Goal: Task Accomplishment & Management: Complete application form

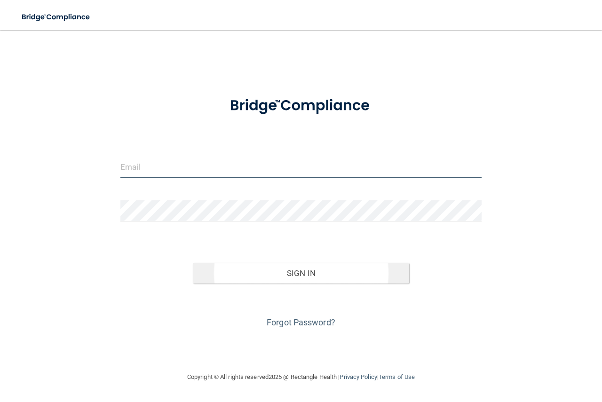
type input "[EMAIL_ADDRESS][DOMAIN_NAME]"
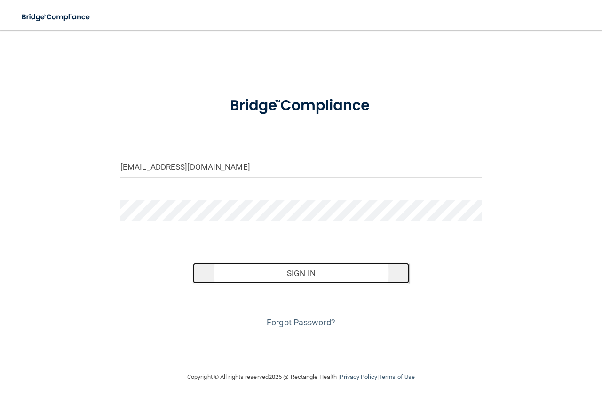
click at [245, 273] on button "Sign In" at bounding box center [301, 273] width 217 height 21
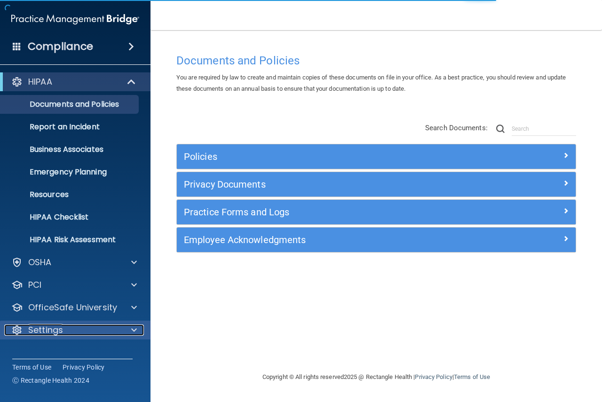
click at [68, 331] on div "Settings" at bounding box center [62, 330] width 117 height 11
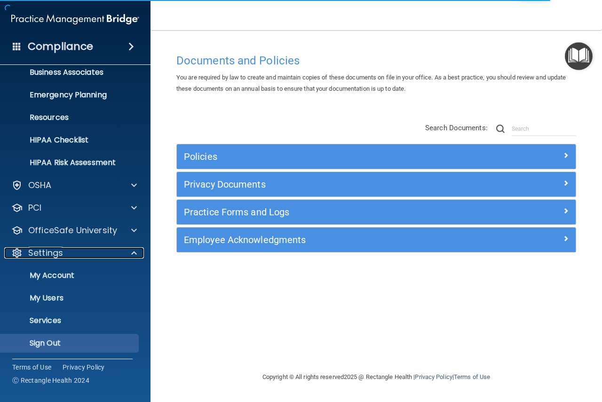
scroll to position [79, 0]
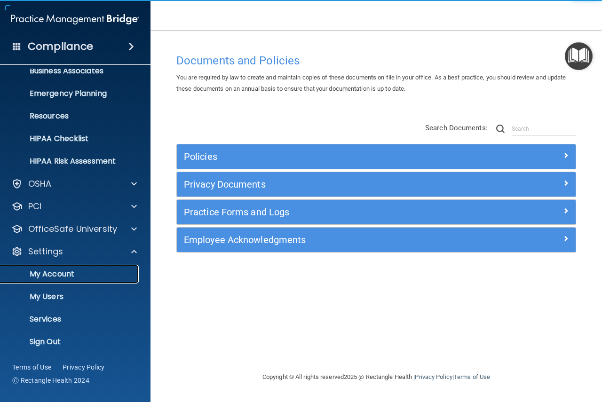
click at [64, 274] on p "My Account" at bounding box center [70, 274] width 128 height 9
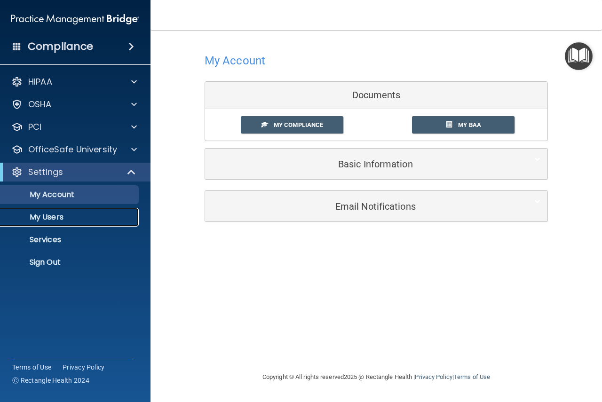
click at [48, 223] on link "My Users" at bounding box center [65, 217] width 148 height 19
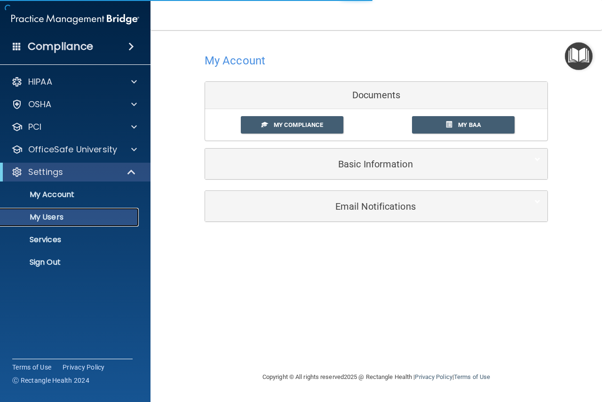
select select "20"
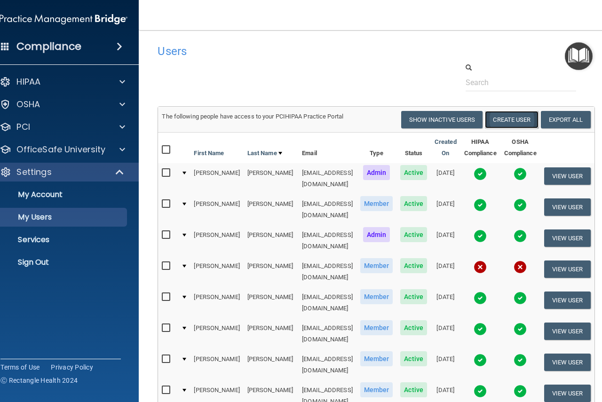
click at [512, 119] on button "Create User" at bounding box center [511, 119] width 53 height 17
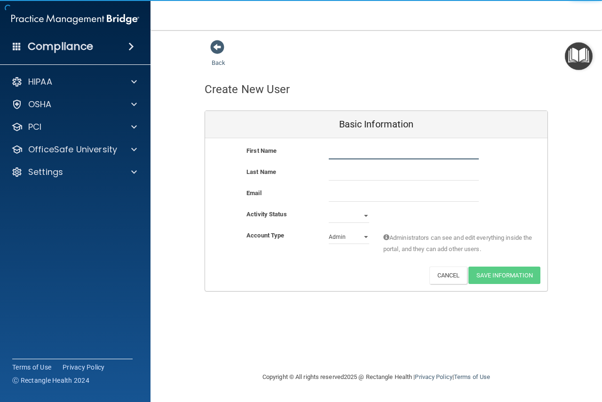
click at [331, 158] on input "text" at bounding box center [404, 152] width 150 height 14
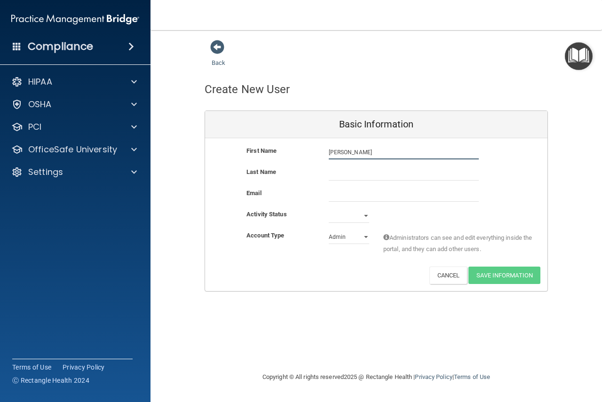
type input "[PERSON_NAME]"
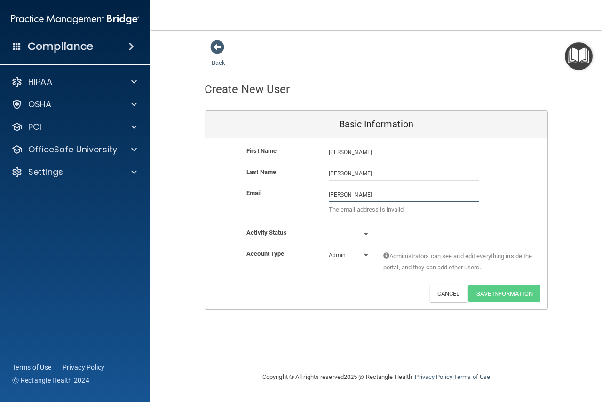
type input "[EMAIL_ADDRESS][DOMAIN_NAME]"
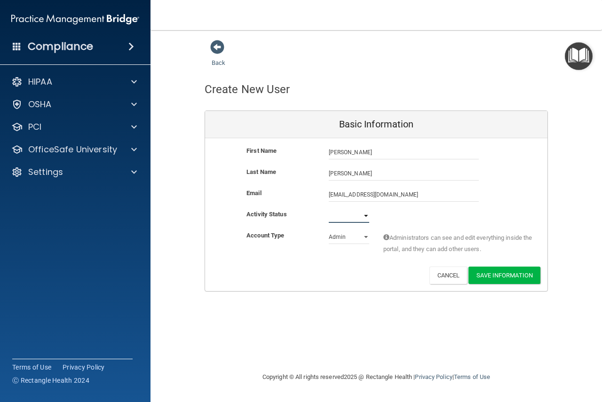
click at [366, 217] on select "Active Inactive" at bounding box center [349, 216] width 40 height 14
select select "active"
click at [329, 209] on select "Active Inactive" at bounding box center [349, 216] width 40 height 14
click at [366, 239] on select "Admin Member" at bounding box center [349, 237] width 40 height 14
select select "practice_member"
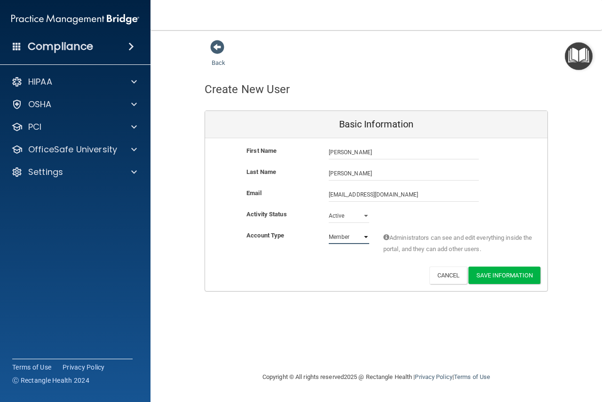
click at [329, 230] on select "Admin Member" at bounding box center [349, 237] width 40 height 14
click at [514, 274] on button "Save Information" at bounding box center [505, 275] width 72 height 17
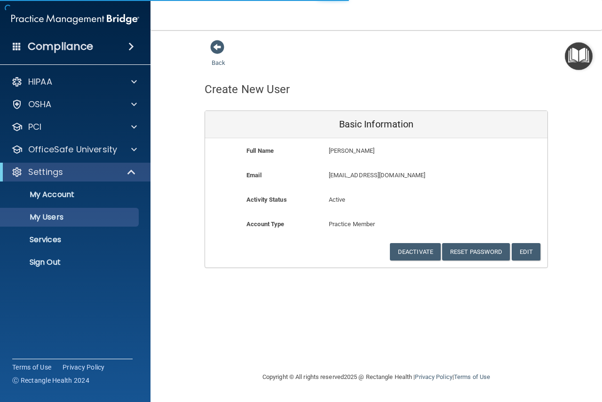
select select "20"
